Goal: Information Seeking & Learning: Learn about a topic

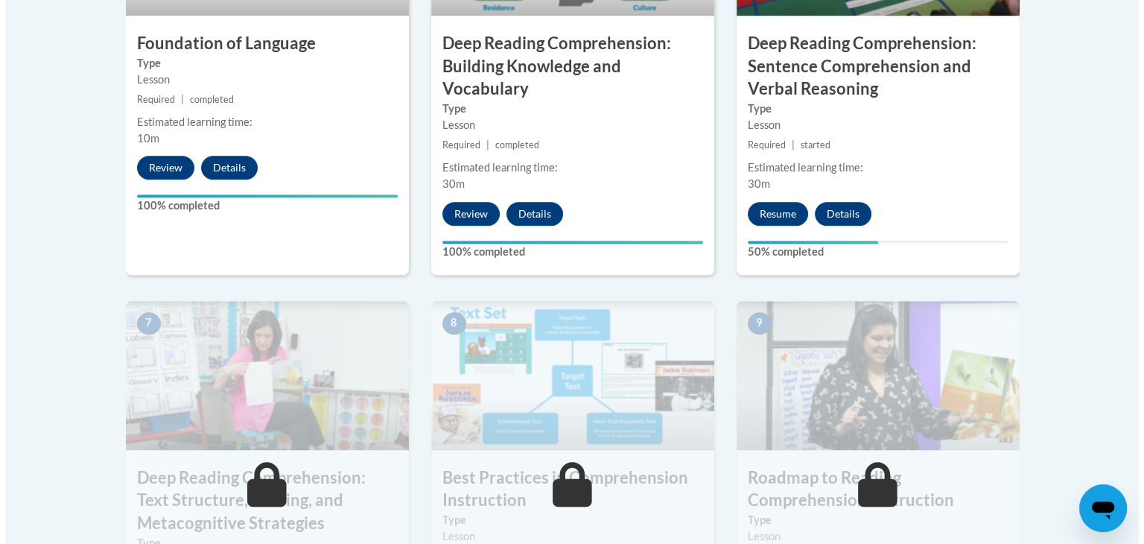
scroll to position [1040, 0]
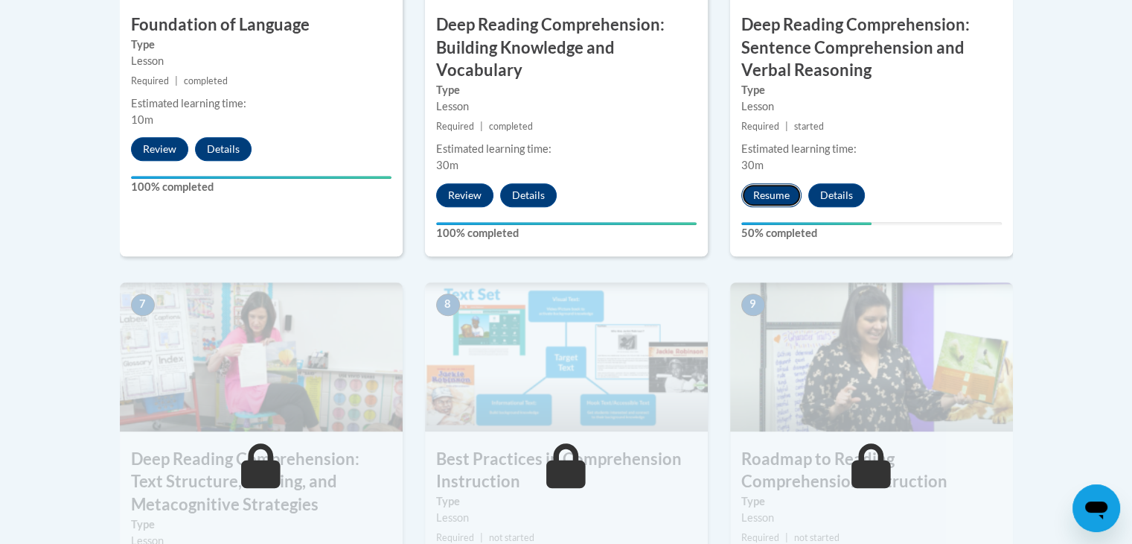
click at [774, 191] on button "Resume" at bounding box center [772, 195] width 60 height 24
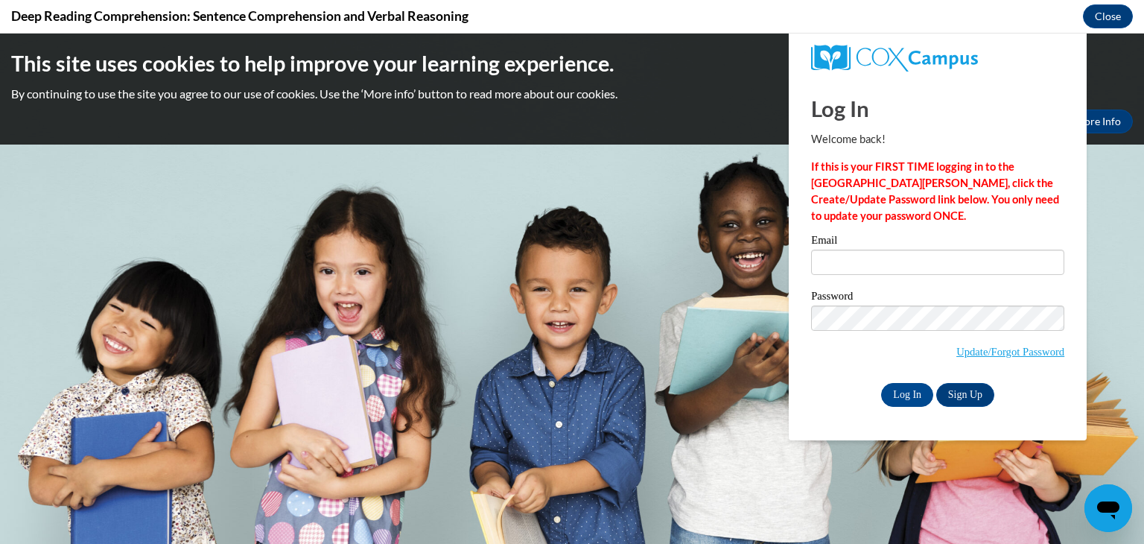
scroll to position [0, 0]
type input "tylerjawilliams@valdosta.edu"
click at [900, 396] on input "Log In" at bounding box center [907, 395] width 52 height 24
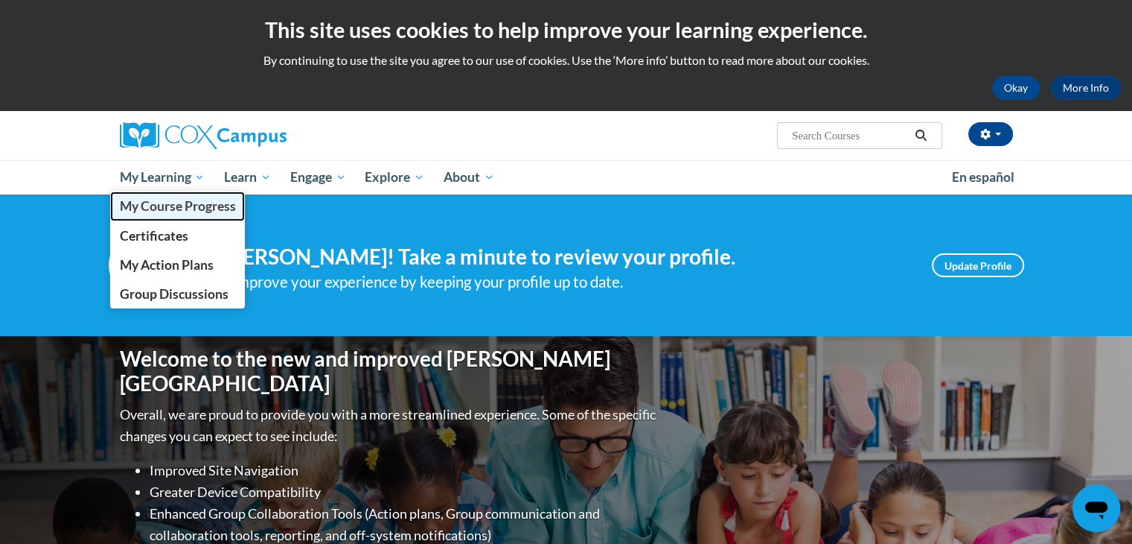
click at [167, 209] on span "My Course Progress" at bounding box center [177, 206] width 116 height 16
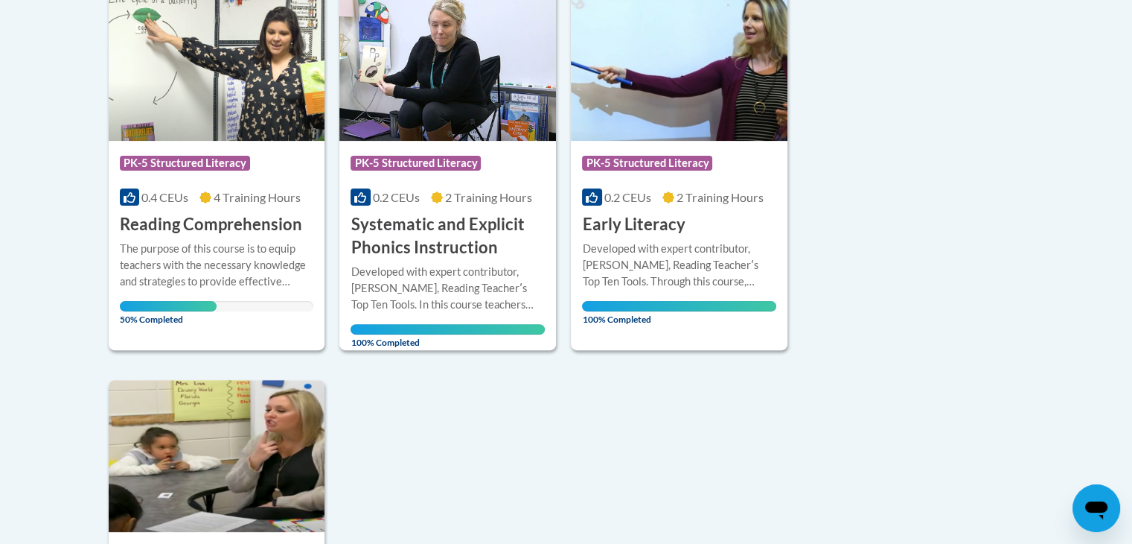
scroll to position [284, 0]
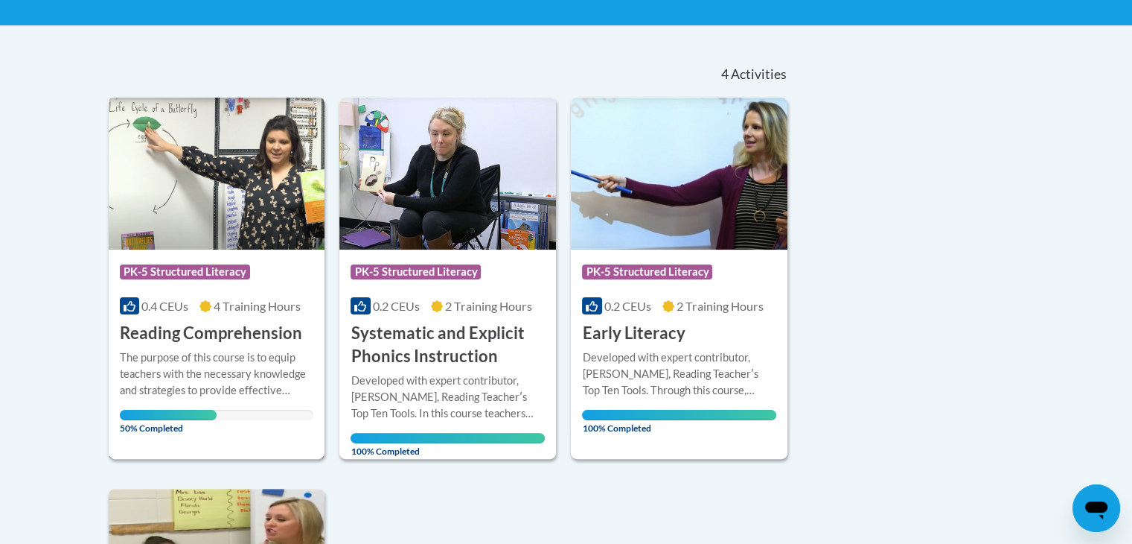
click at [203, 260] on div "Course Category: PK-5 Structured Literacy" at bounding box center [217, 274] width 194 height 34
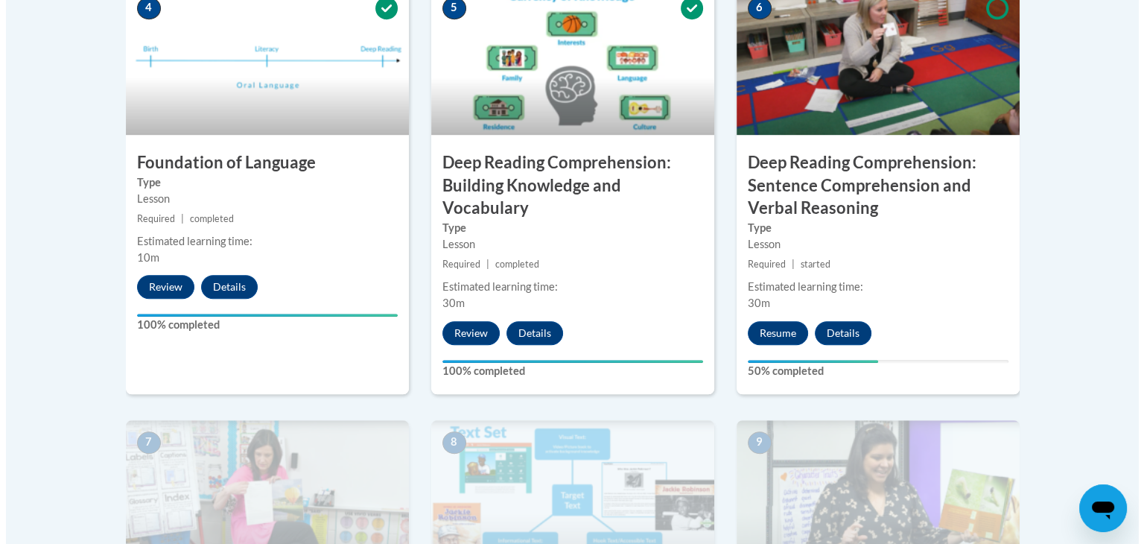
scroll to position [922, 0]
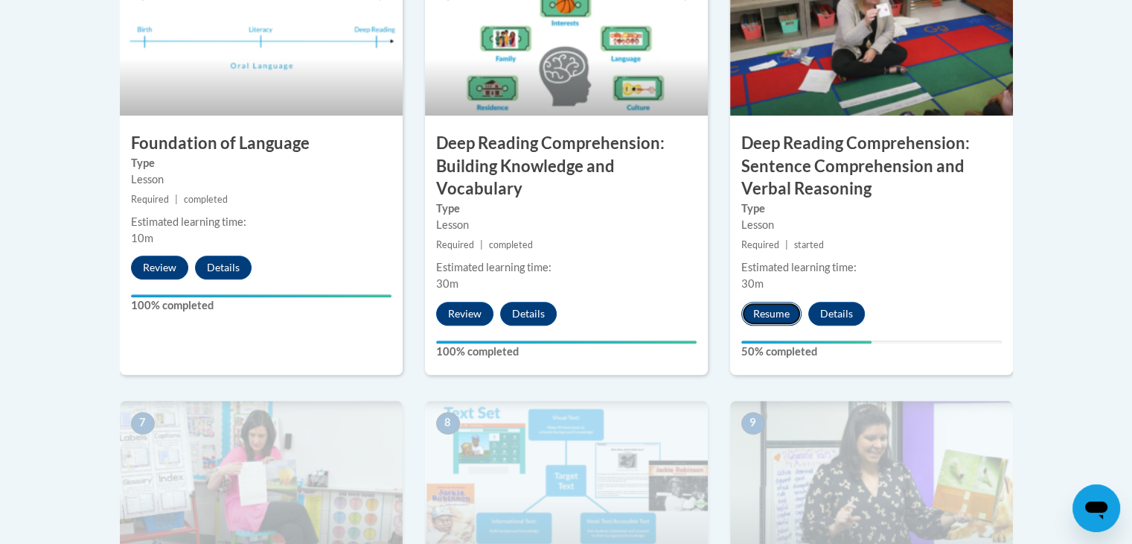
click at [776, 302] on button "Resume" at bounding box center [772, 314] width 60 height 24
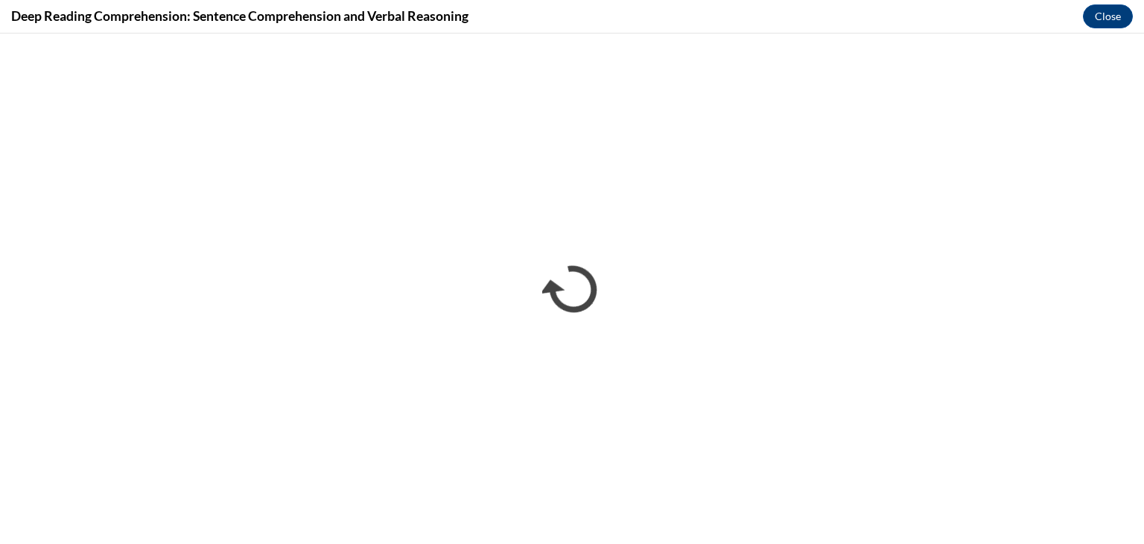
scroll to position [0, 0]
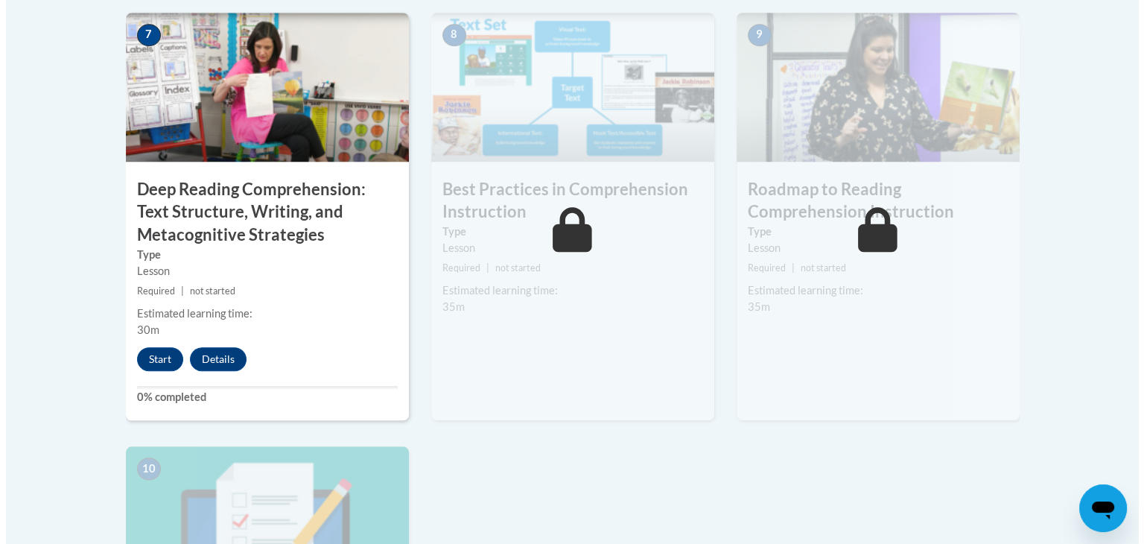
scroll to position [1313, 0]
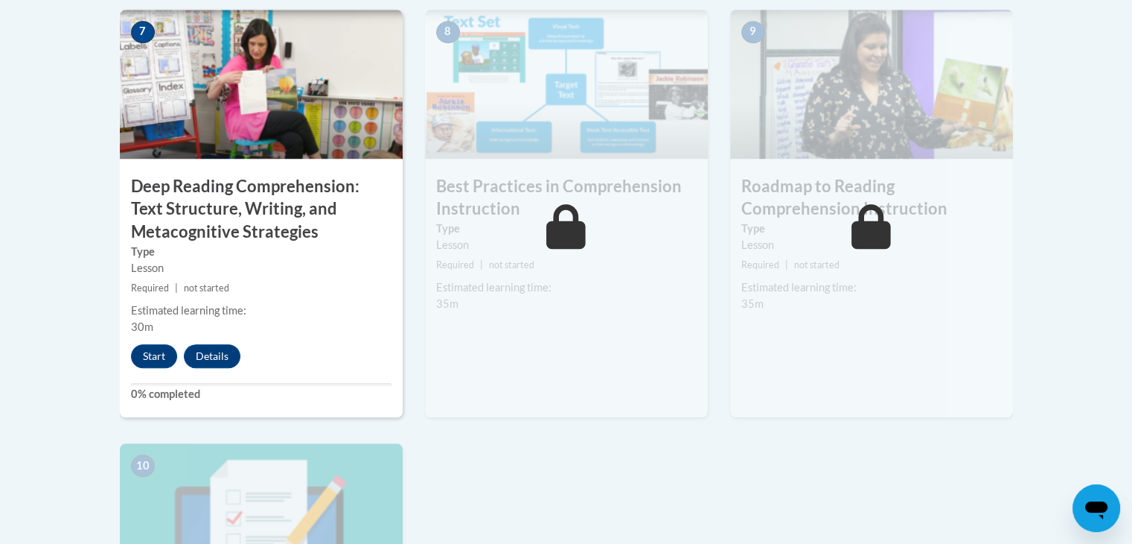
click at [151, 340] on div "7 Deep Reading Comprehension: Text Structure, Writing, and Metacognitive Strate…" at bounding box center [261, 214] width 283 height 408
click at [149, 349] on button "Start" at bounding box center [154, 356] width 46 height 24
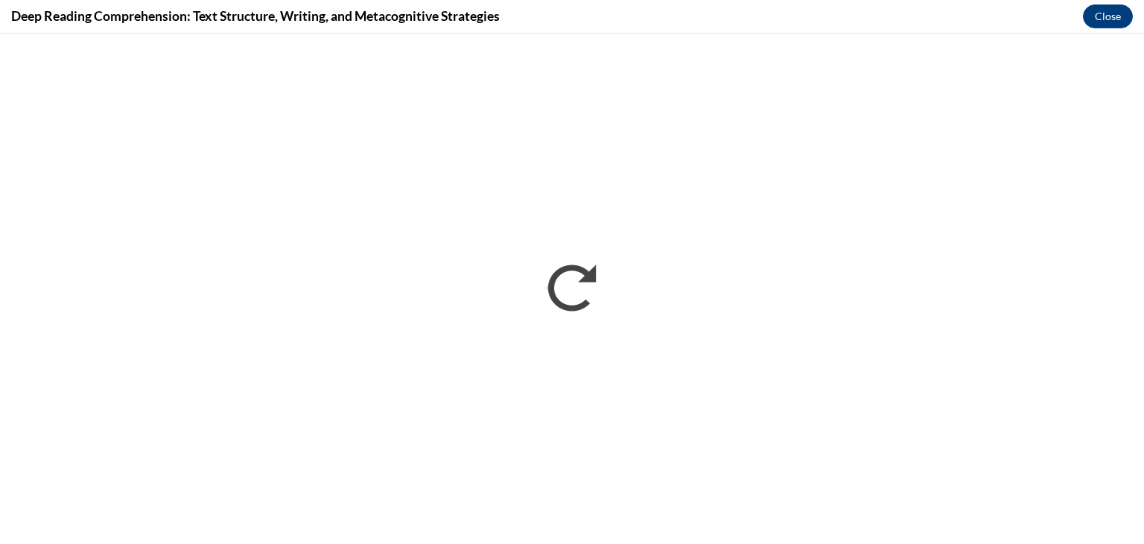
scroll to position [0, 0]
